Goal: Check status: Verify the current state of an ongoing process or item

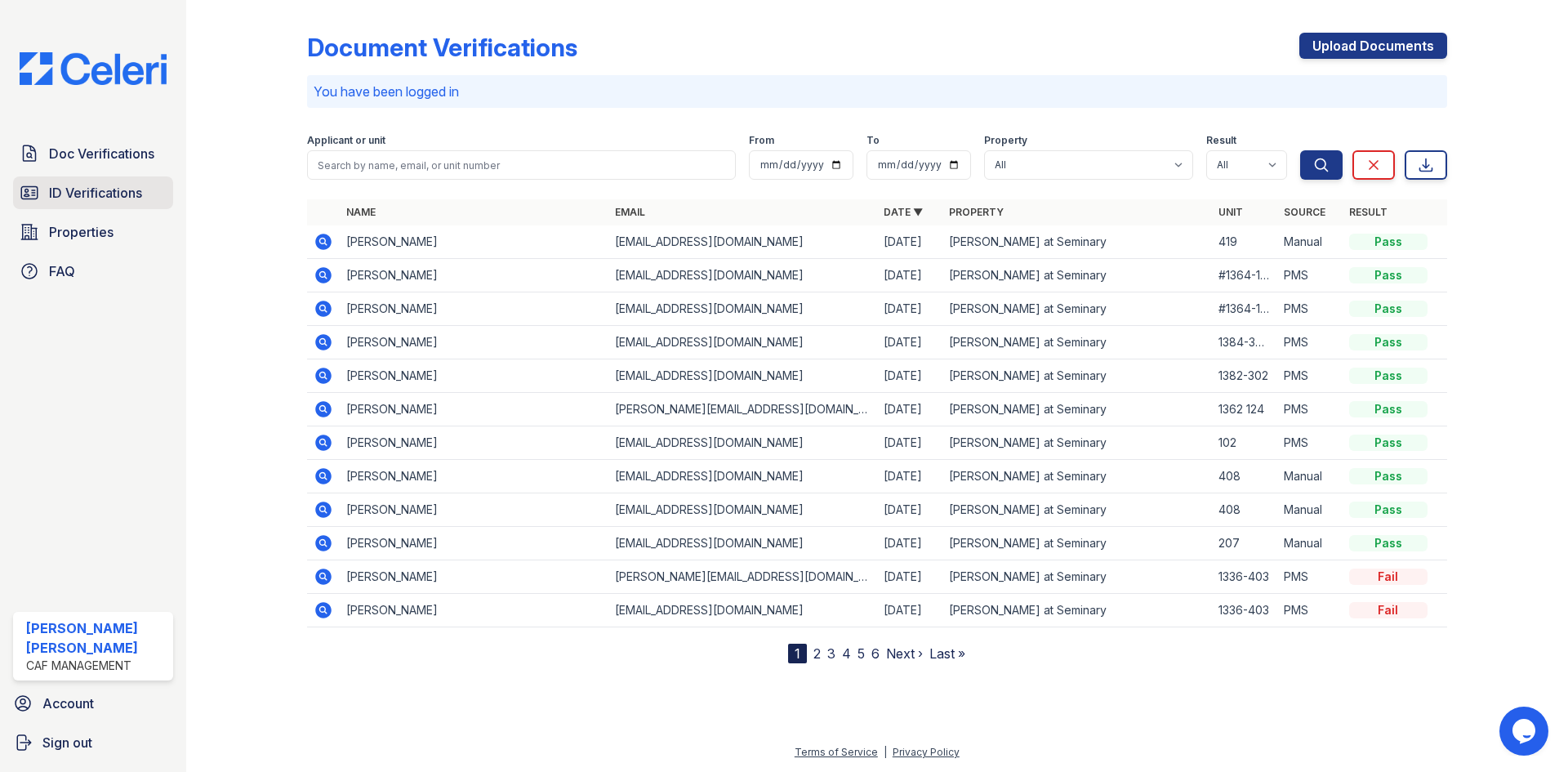
click at [87, 181] on link "ID Verifications" at bounding box center [93, 192] width 160 height 32
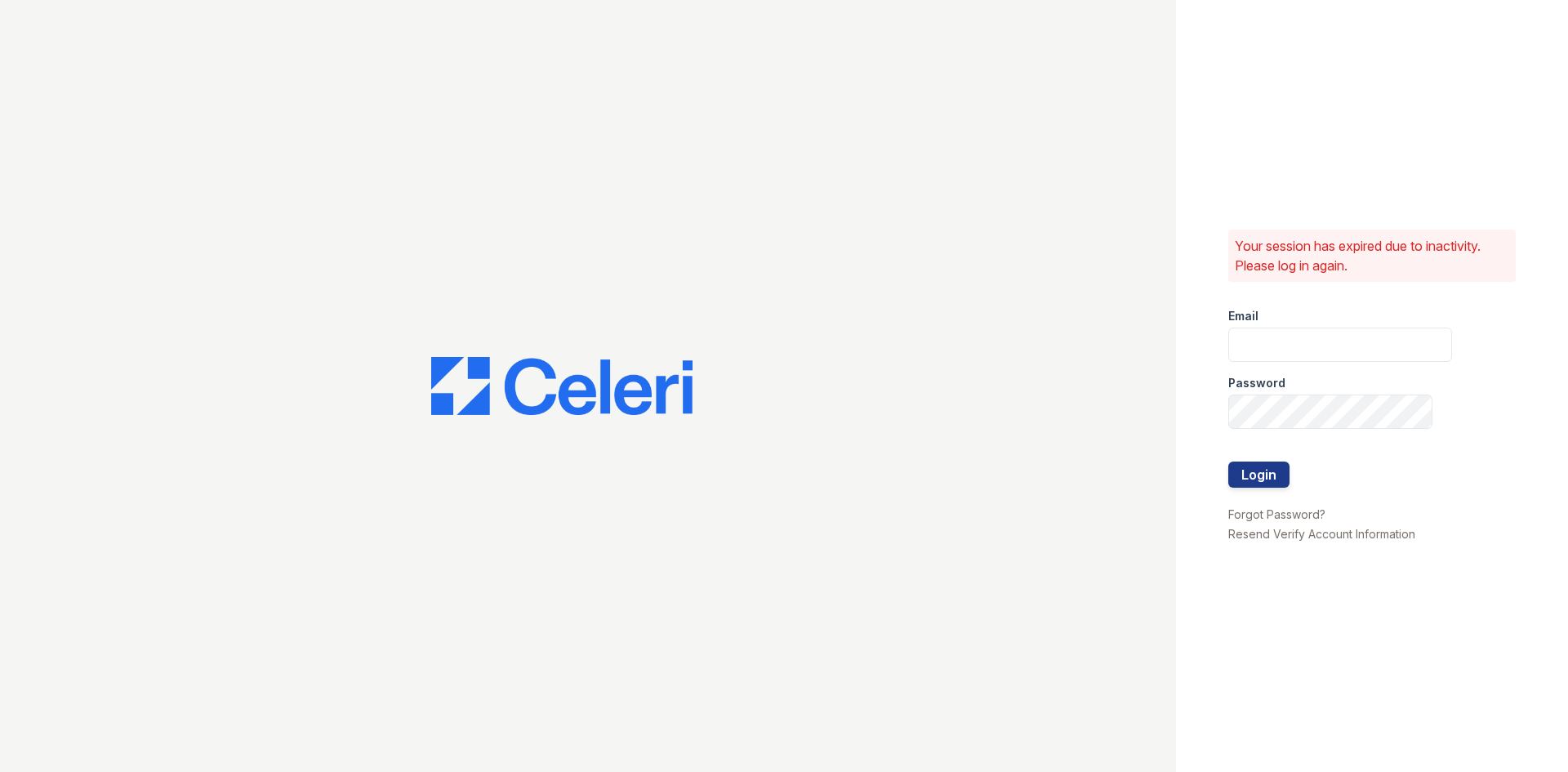
type input "[PERSON_NAME][DOMAIN_NAME][EMAIL_ADDRESS][DOMAIN_NAME]"
click at [1243, 482] on button "Login" at bounding box center [1258, 475] width 61 height 26
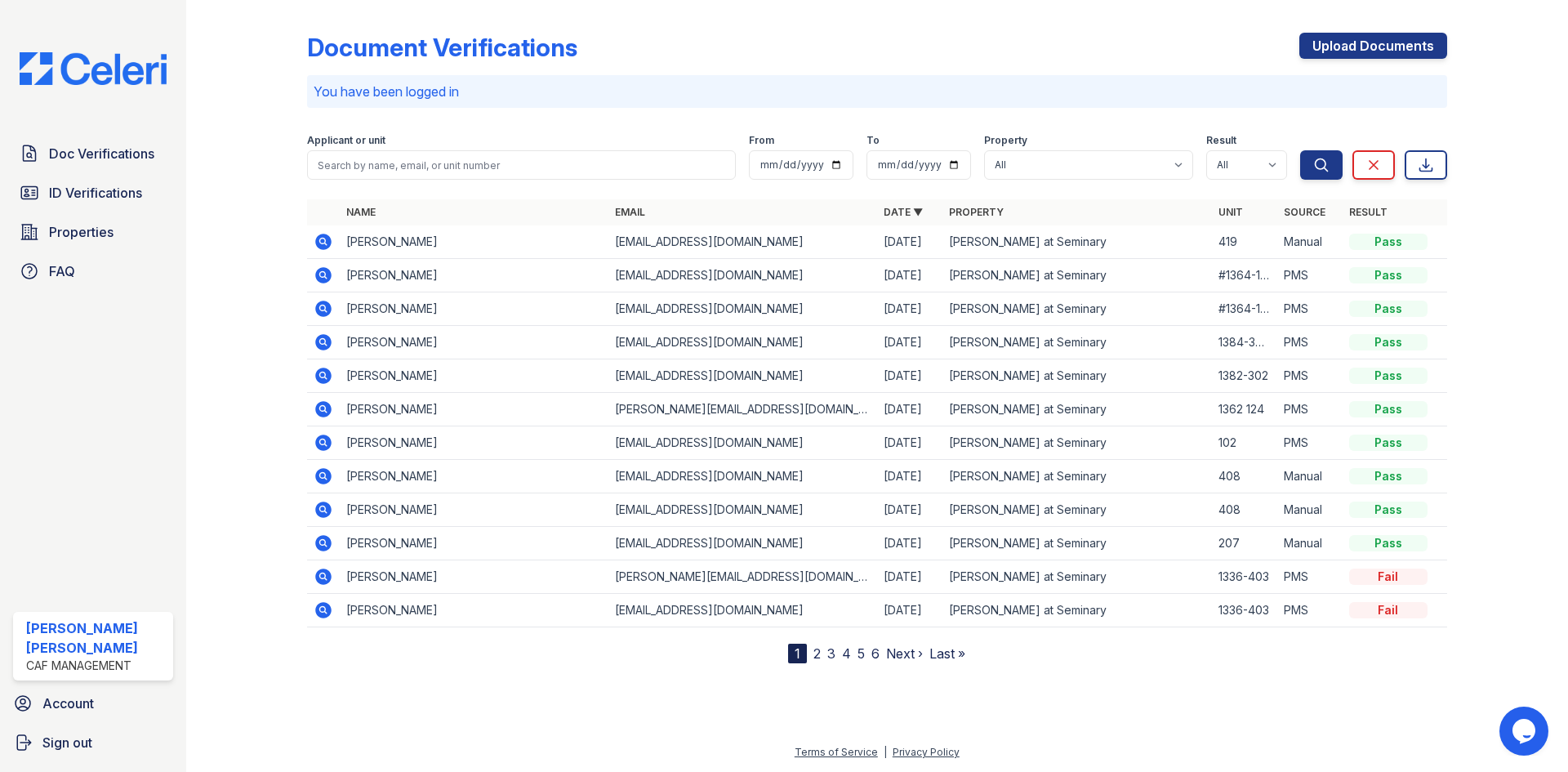
click at [657, 148] on div "Applicant or unit" at bounding box center [521, 142] width 429 height 17
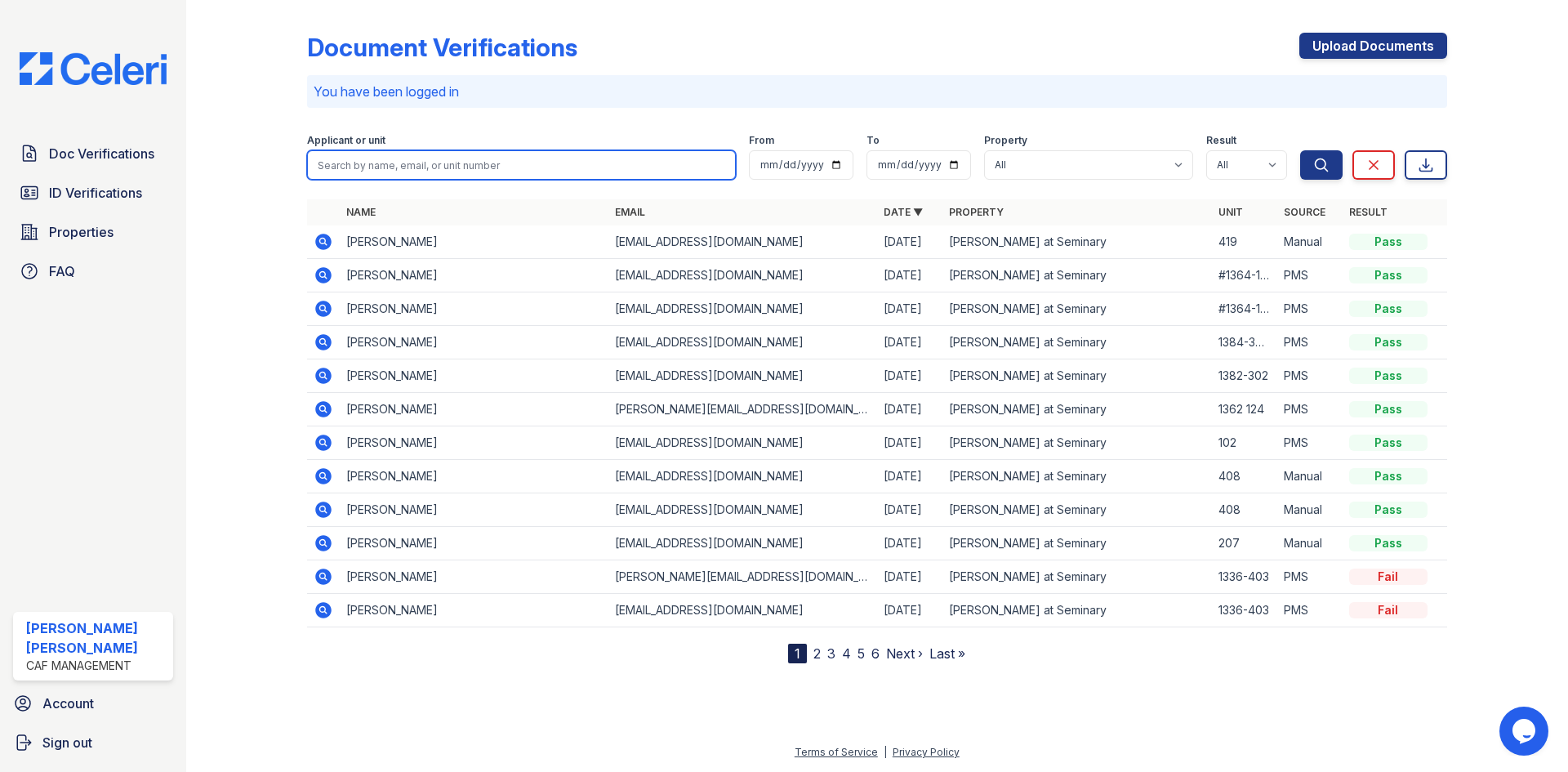
click at [636, 168] on input "search" at bounding box center [521, 165] width 429 height 30
type input "[PERSON_NAME]"
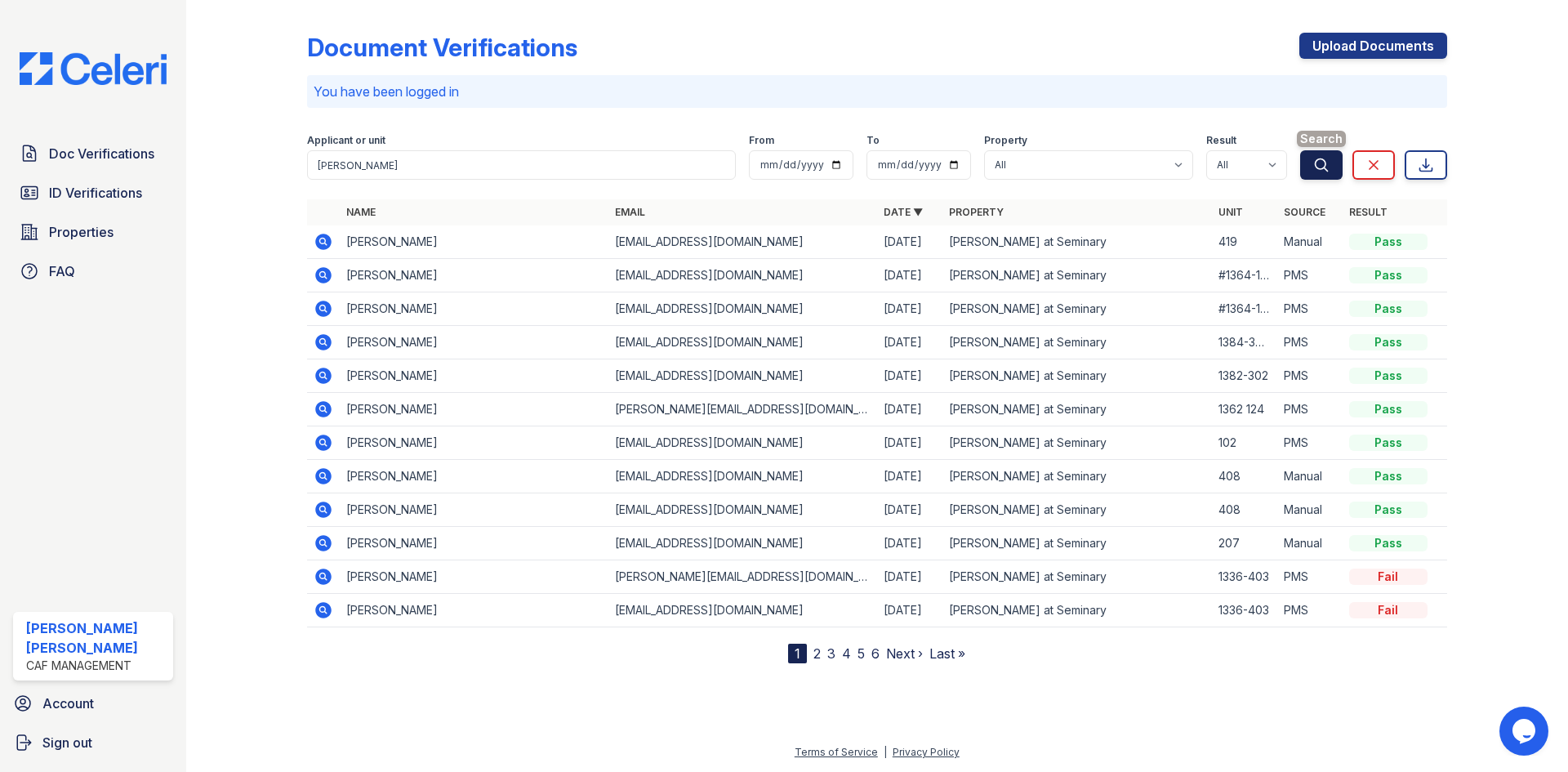
click at [1319, 159] on icon "submit" at bounding box center [1321, 165] width 12 height 12
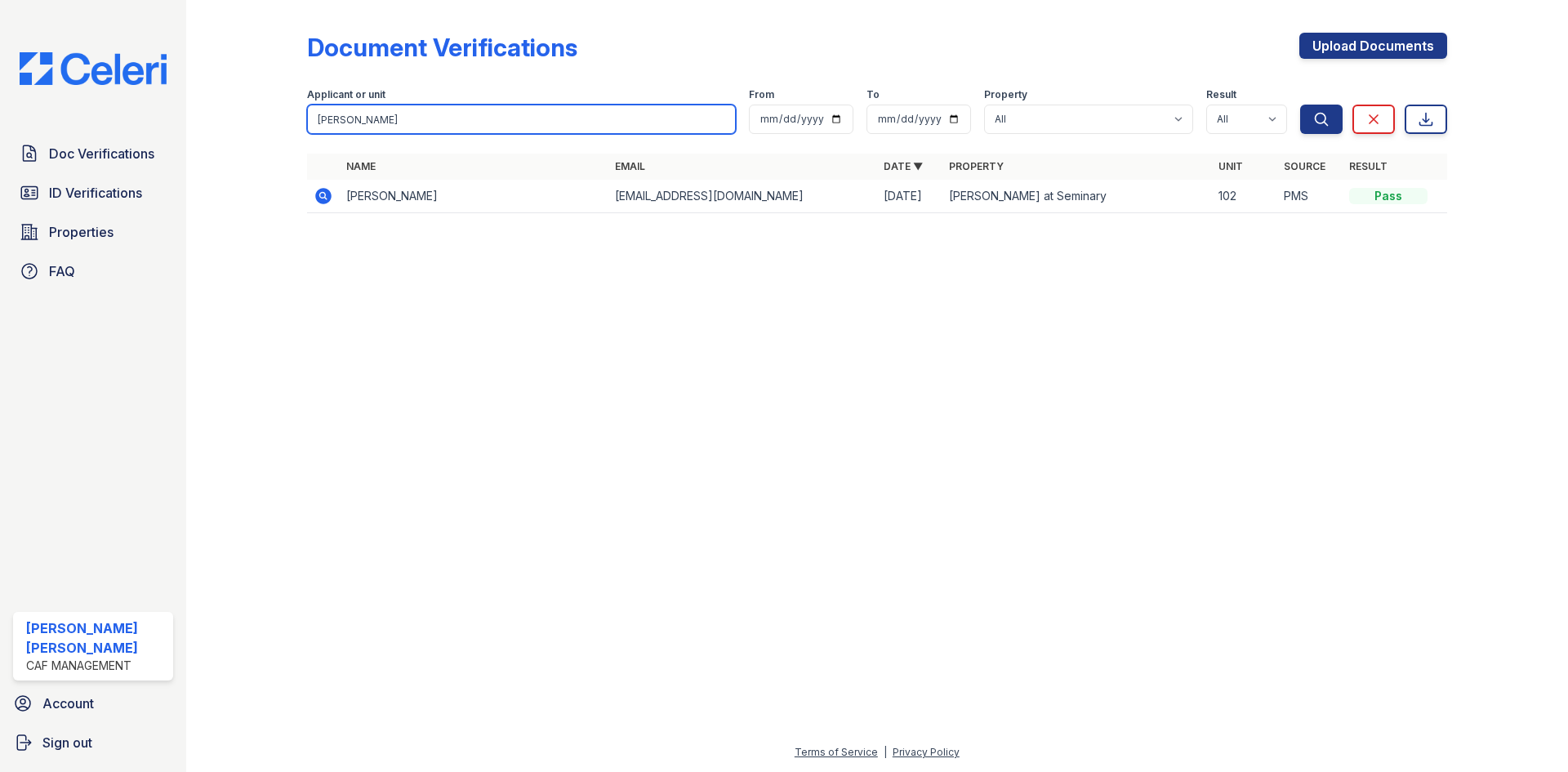
click at [493, 121] on input "[PERSON_NAME]" at bounding box center [521, 119] width 429 height 30
click at [589, 65] on div "Document Verifications Upload Documents" at bounding box center [877, 54] width 1140 height 42
